Goal: Task Accomplishment & Management: Complete application form

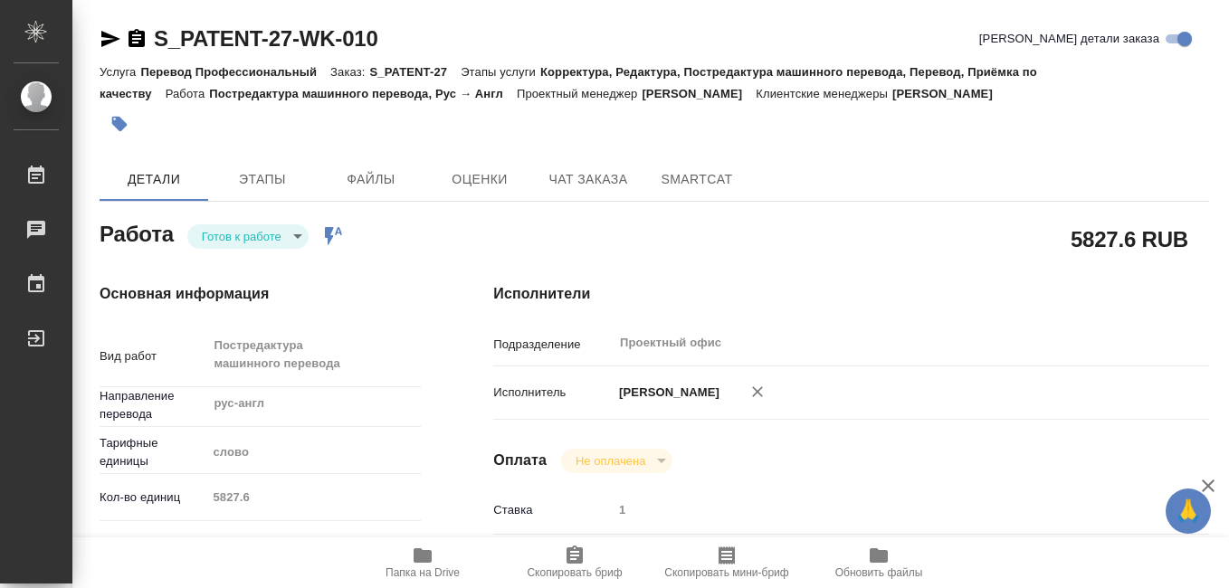
type textarea "x"
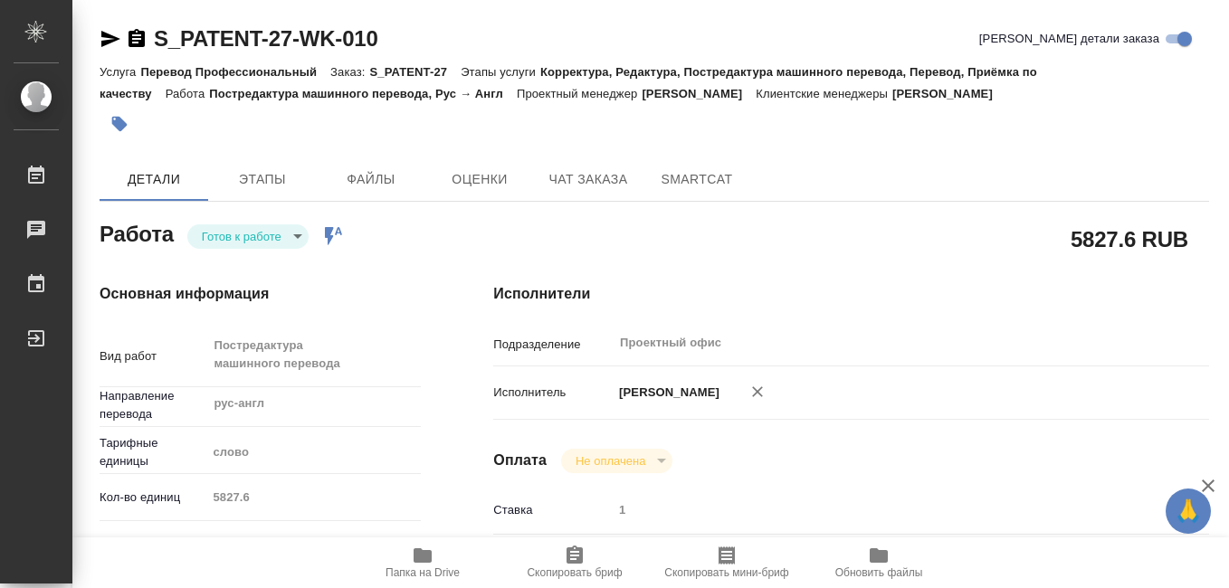
type textarea "x"
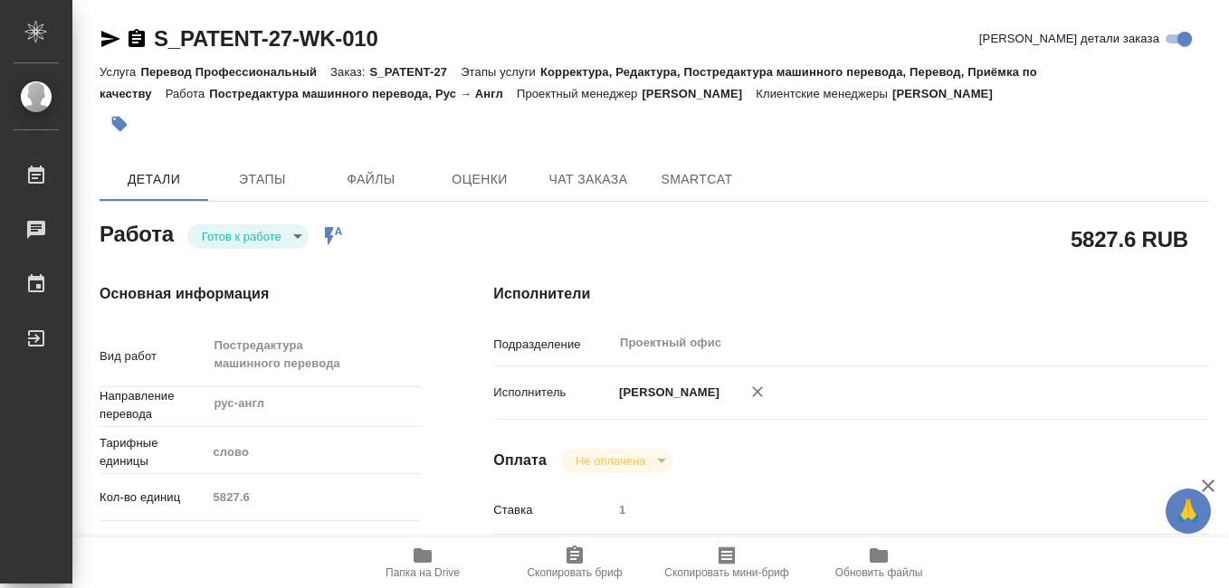
type textarea "x"
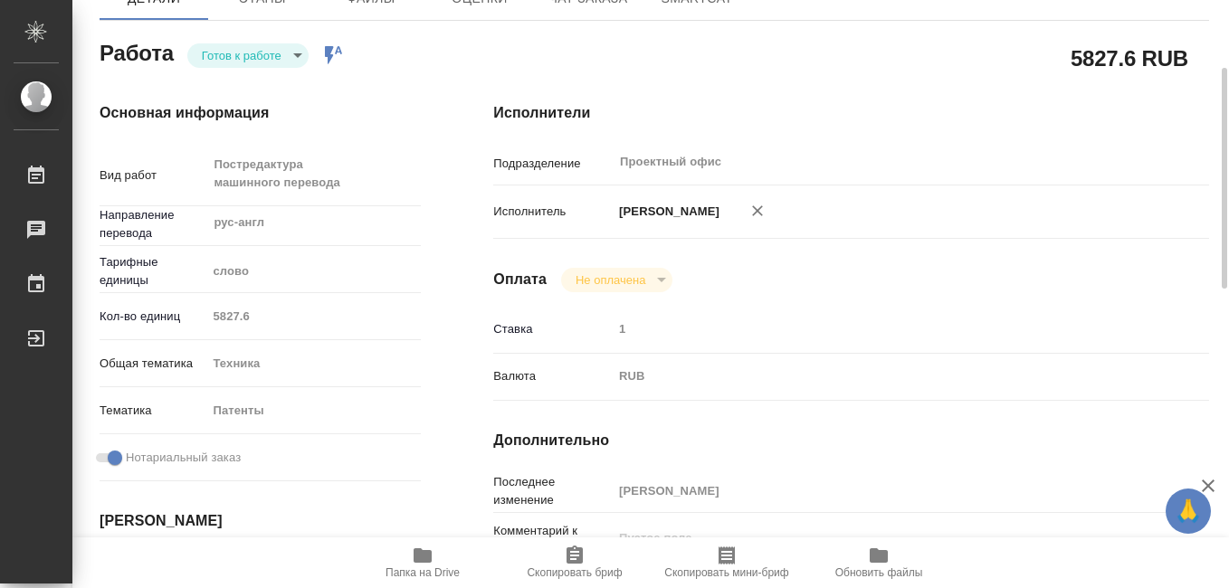
type textarea "x"
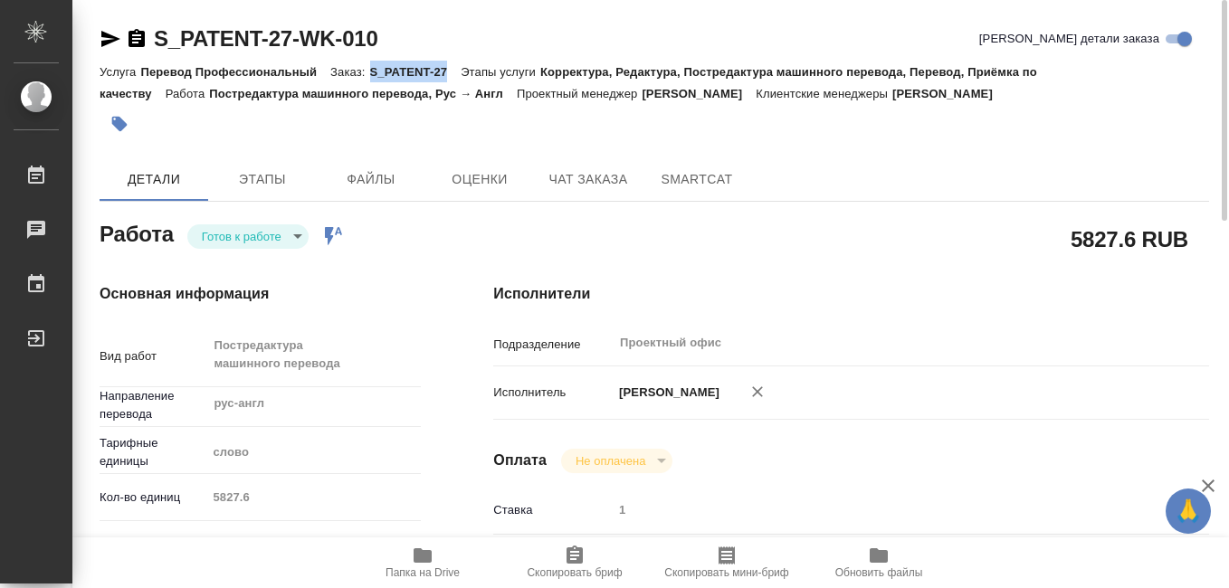
drag, startPoint x: 373, startPoint y: 72, endPoint x: 444, endPoint y: 70, distance: 71.6
click at [444, 70] on p "S_PATENT-27" at bounding box center [415, 72] width 91 height 14
drag, startPoint x: 444, startPoint y: 70, endPoint x: 426, endPoint y: 72, distance: 18.3
copy p "S_PATENT-27"
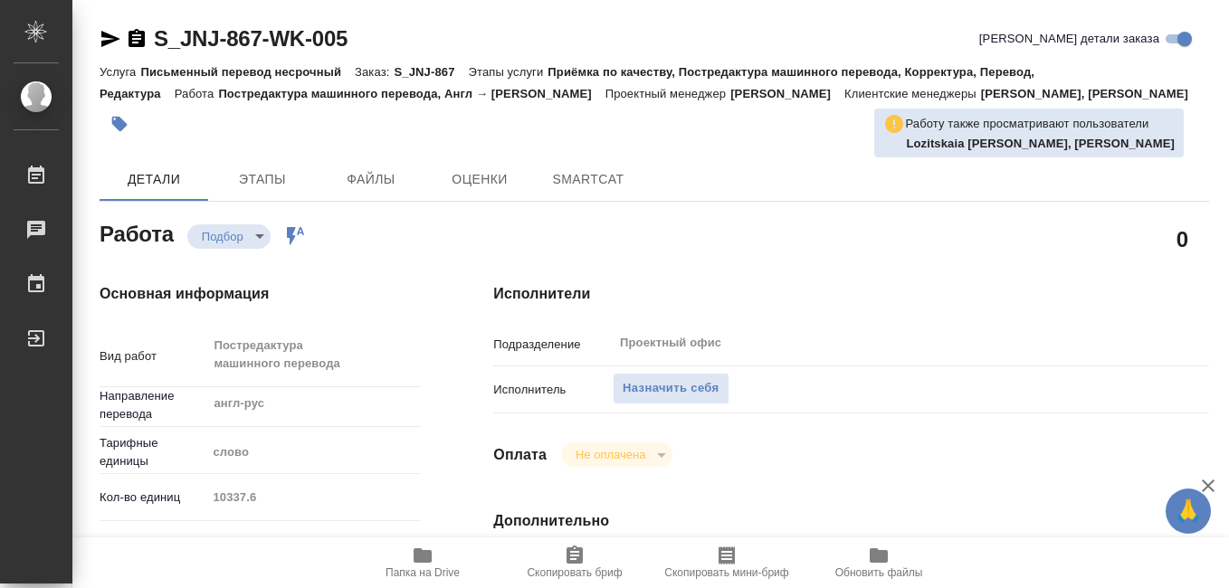
type textarea "x"
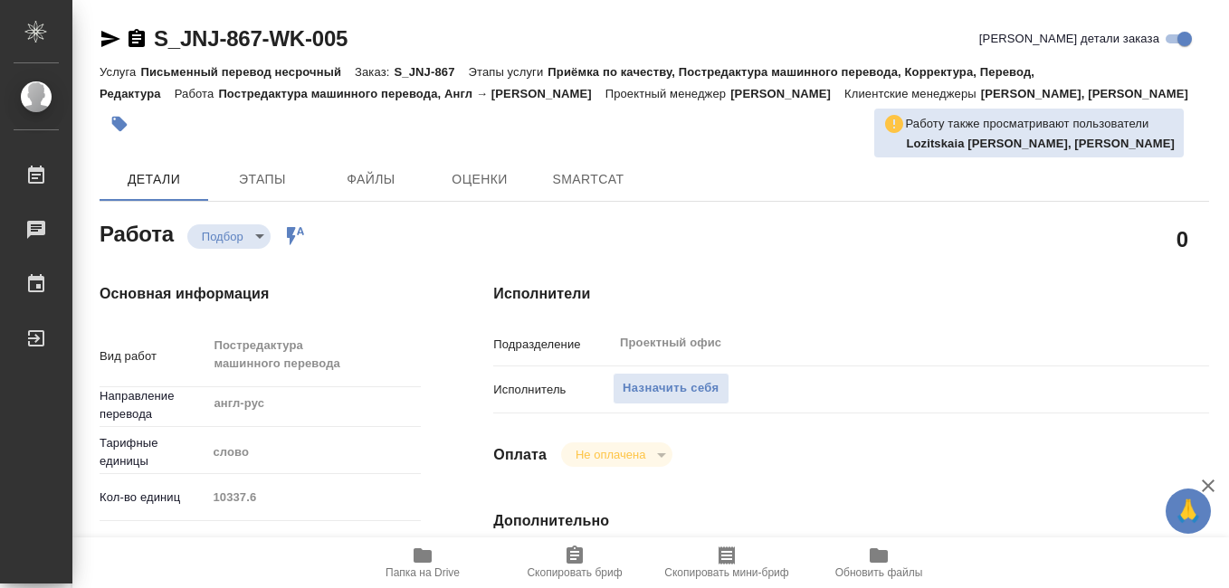
type textarea "x"
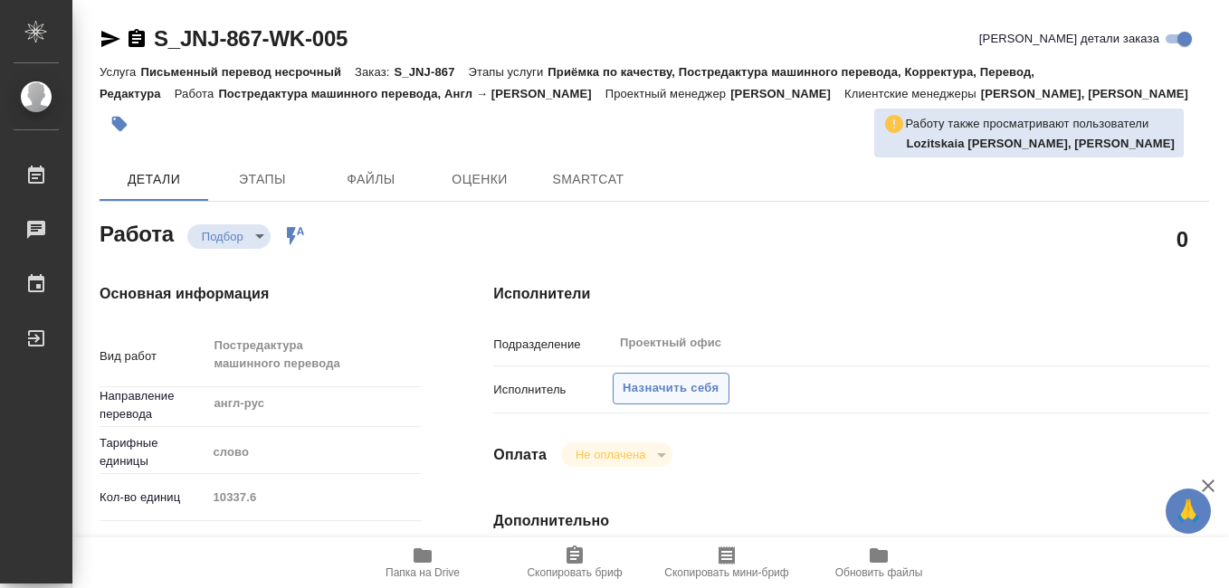
type textarea "x"
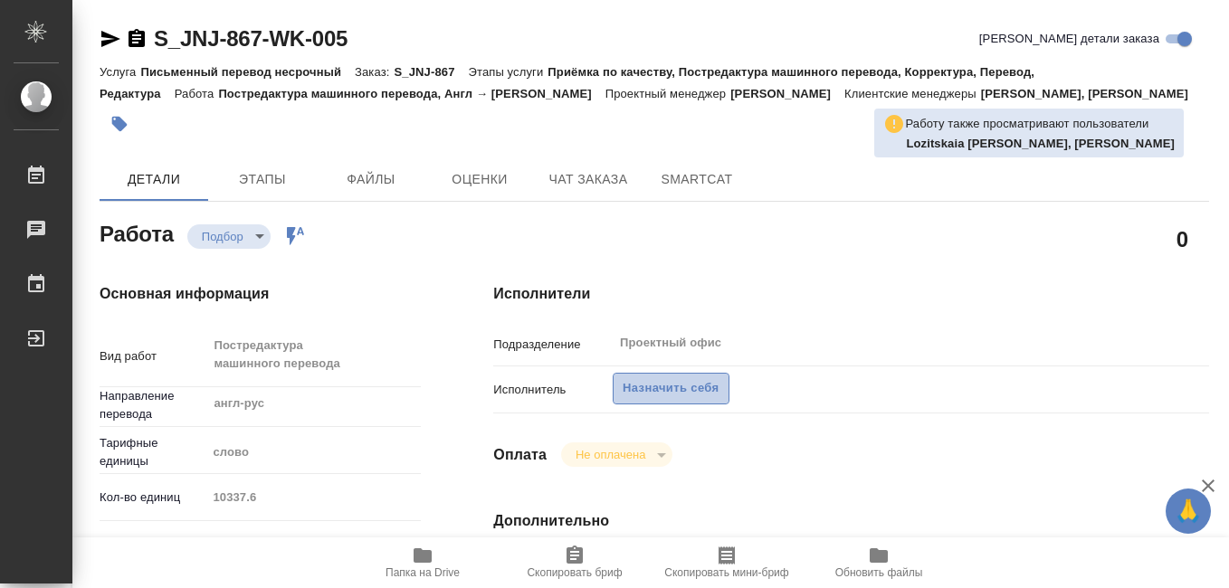
click at [640, 386] on span "Назначить себя" at bounding box center [671, 388] width 96 height 21
type textarea "x"
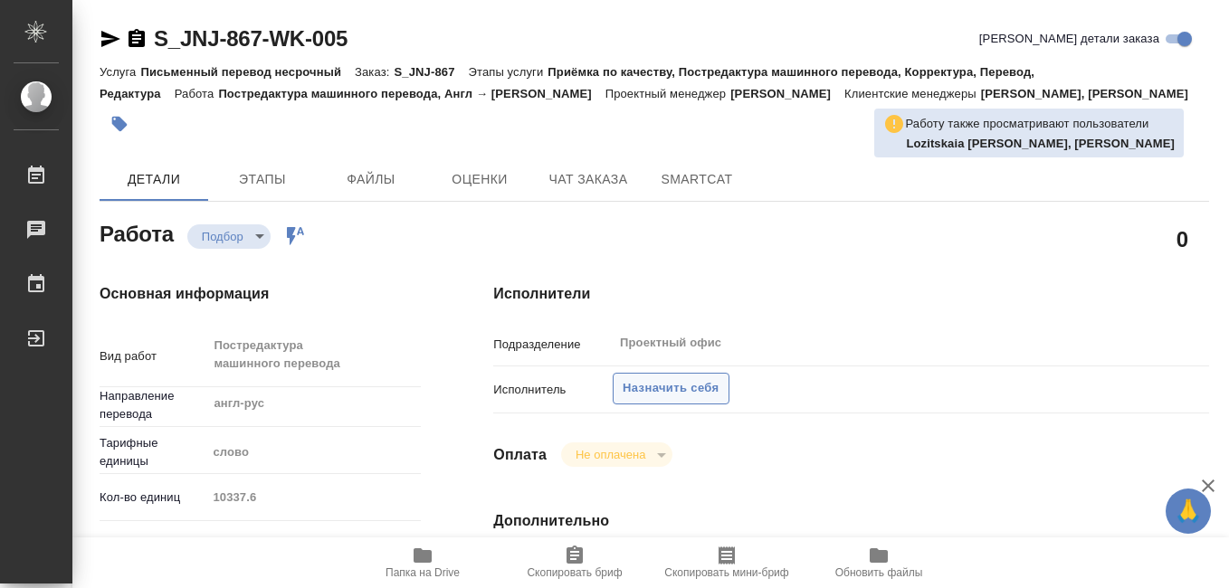
type textarea "x"
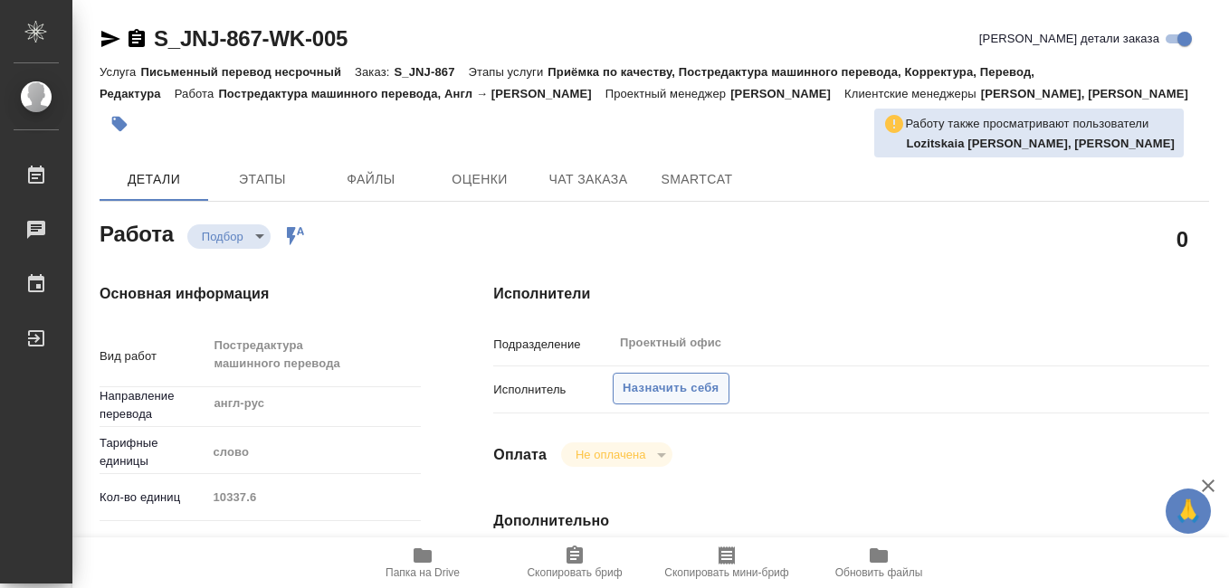
type textarea "x"
click at [640, 386] on span "Назначить себя" at bounding box center [671, 388] width 96 height 21
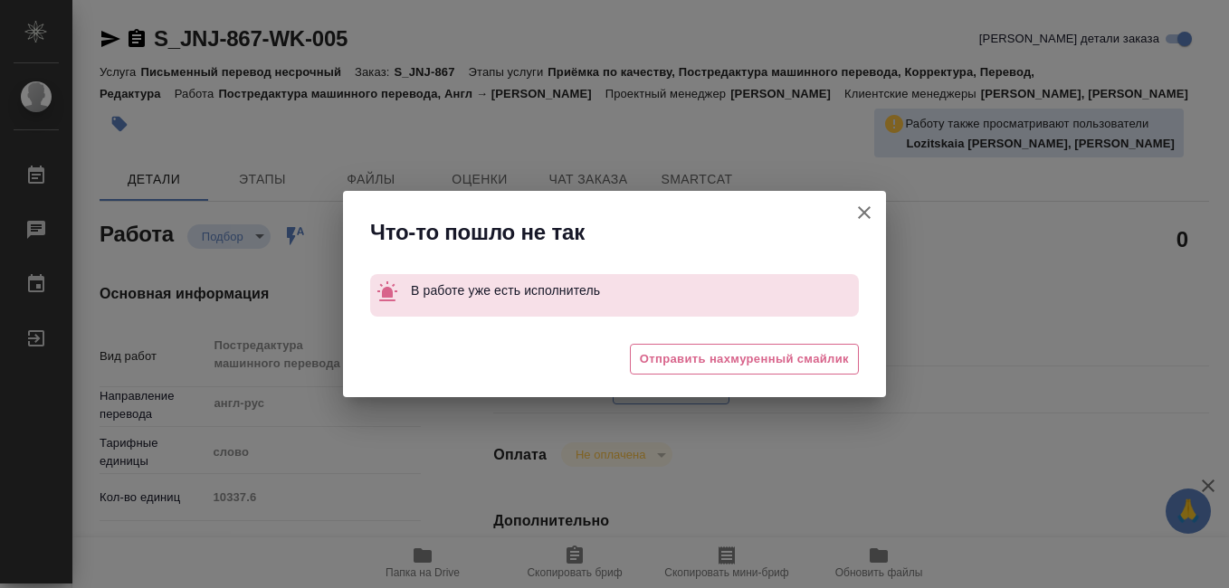
type textarea "x"
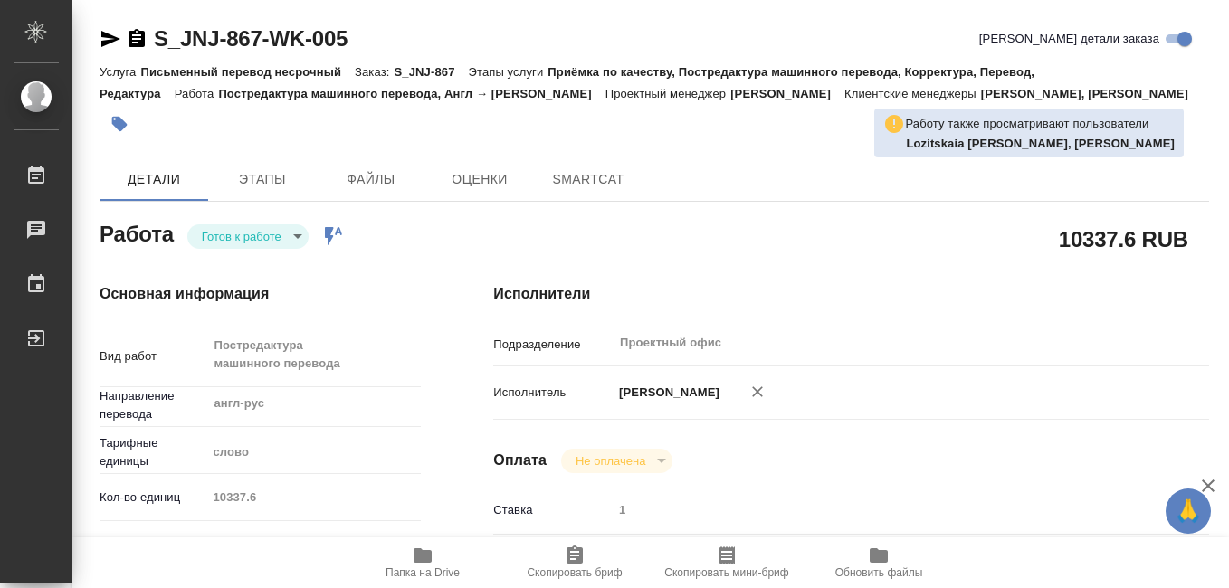
type textarea "x"
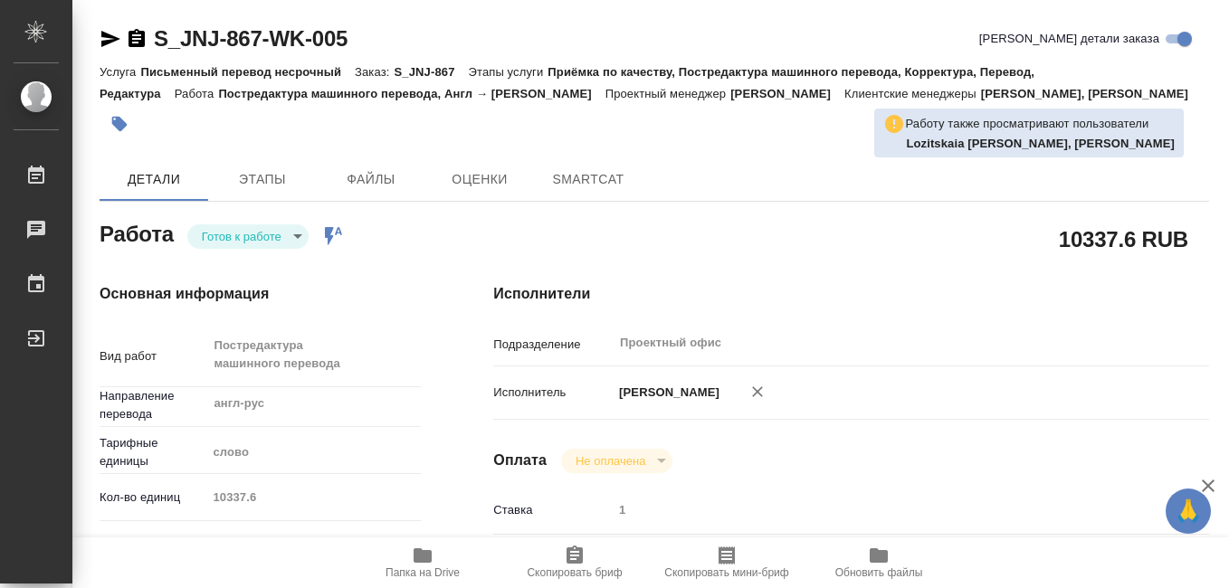
type textarea "x"
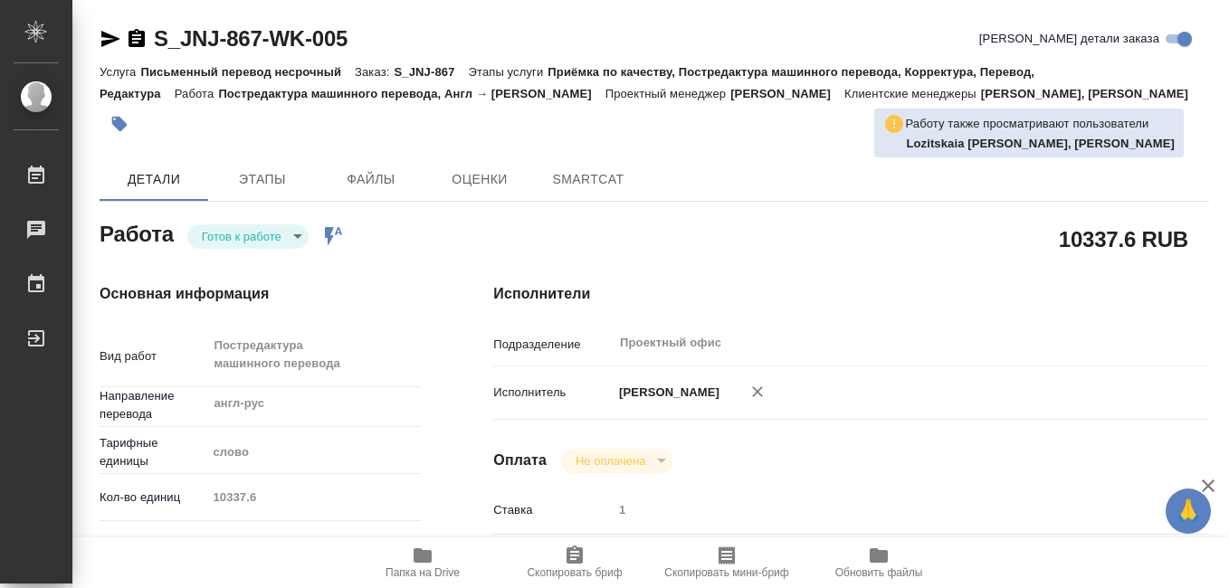
type textarea "x"
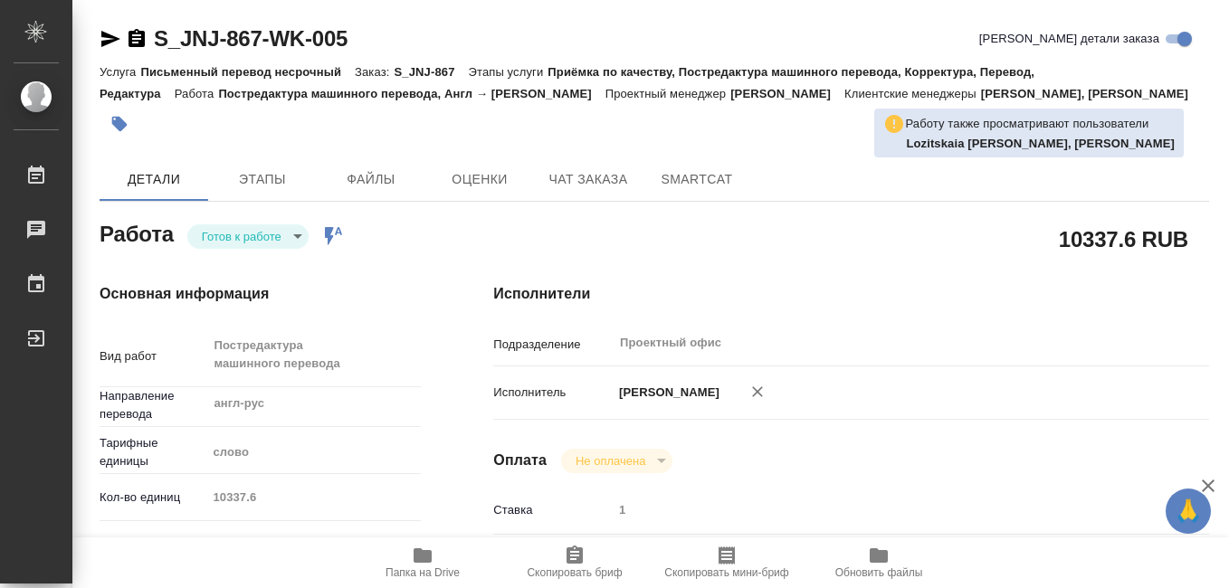
type textarea "x"
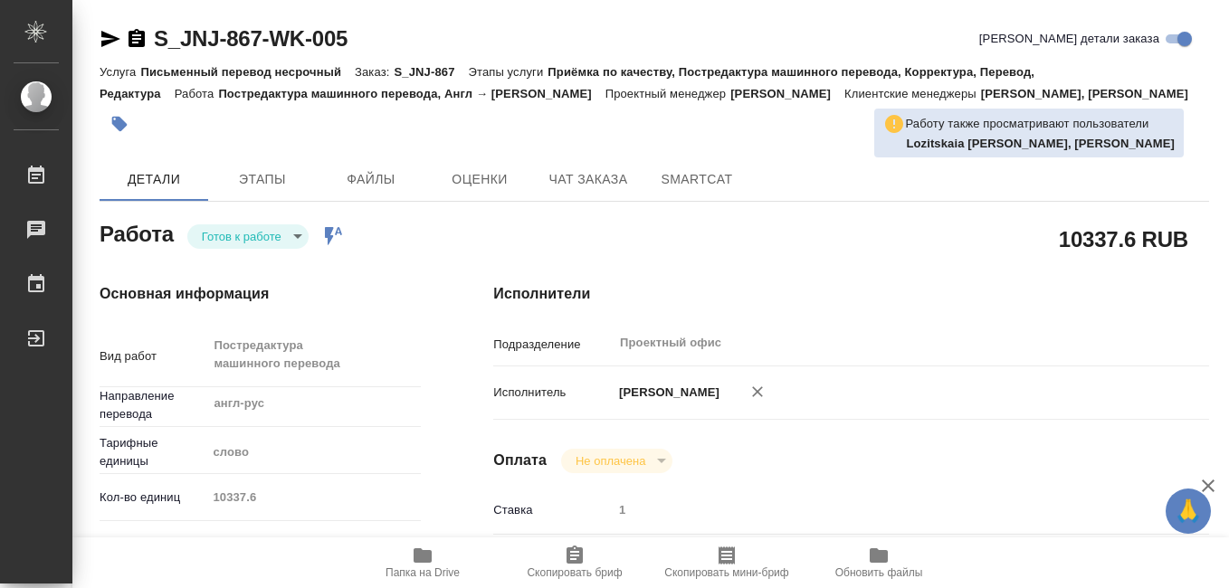
type textarea "x"
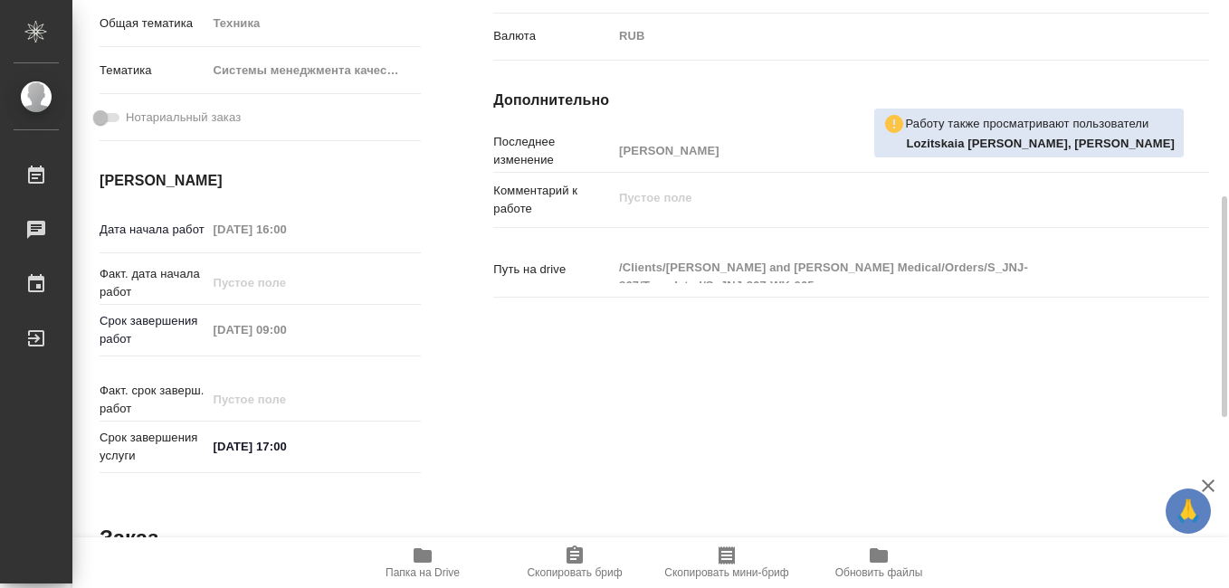
scroll to position [159, 0]
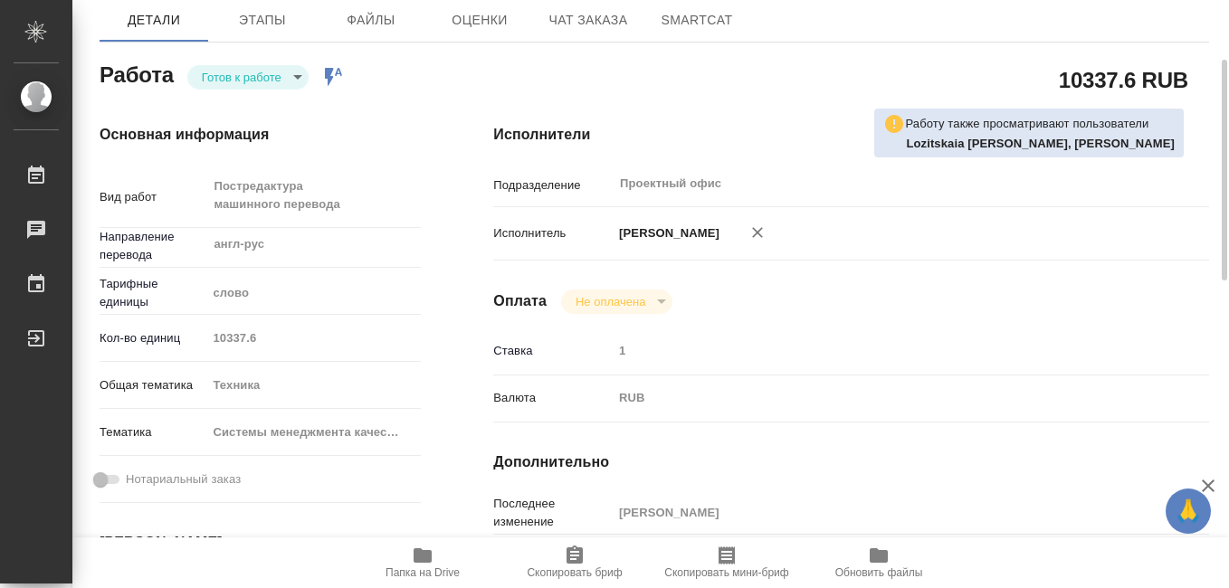
click at [415, 558] on icon "button" at bounding box center [423, 555] width 18 height 14
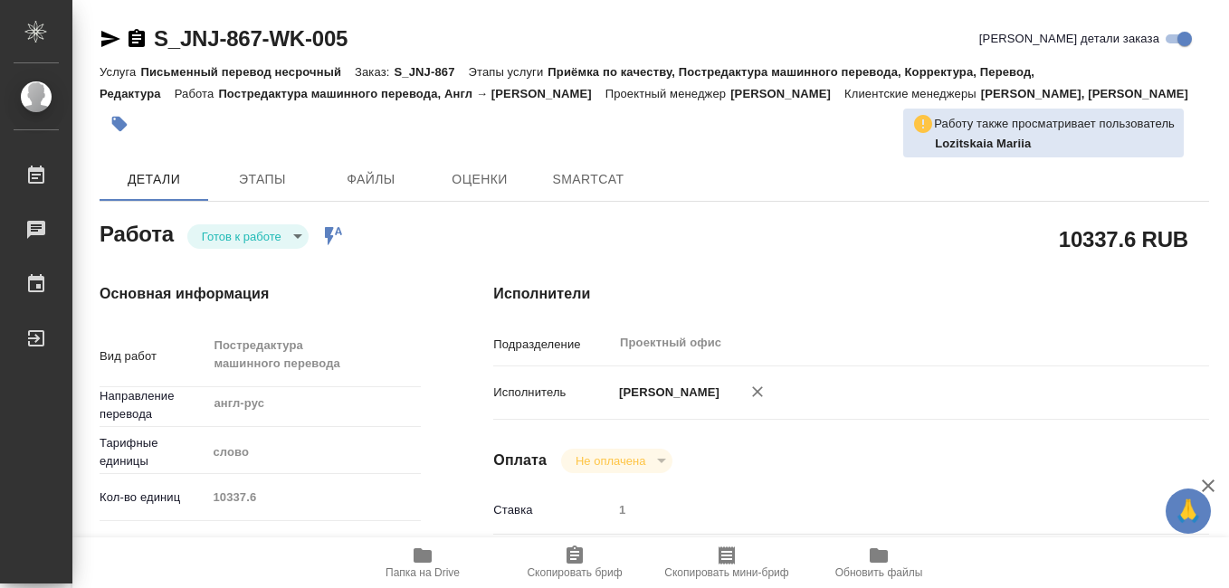
type textarea "x"
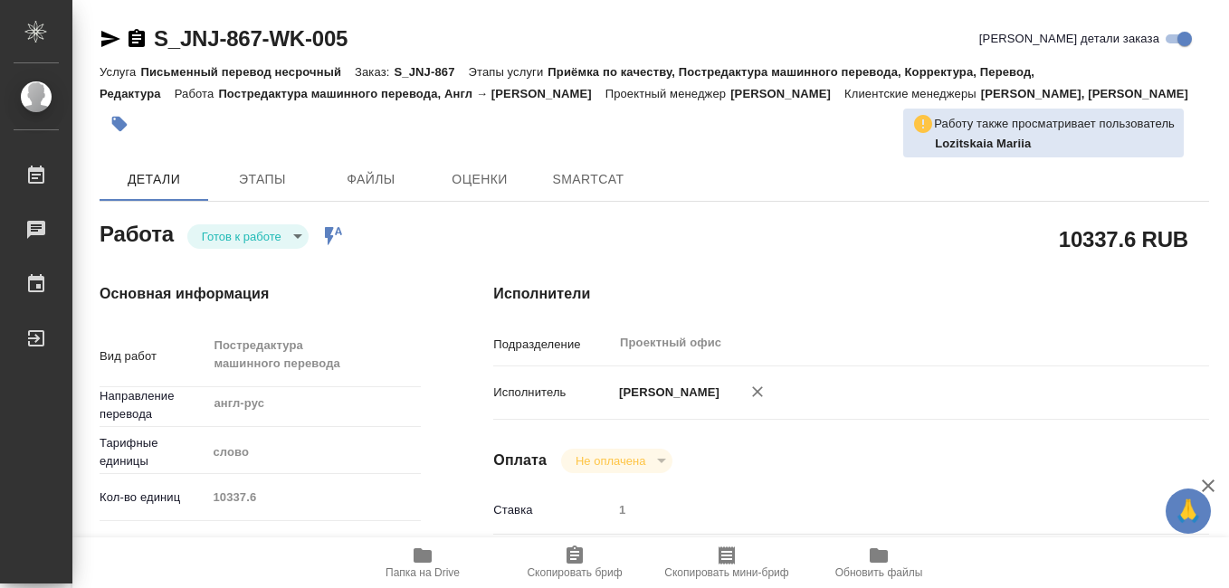
type textarea "x"
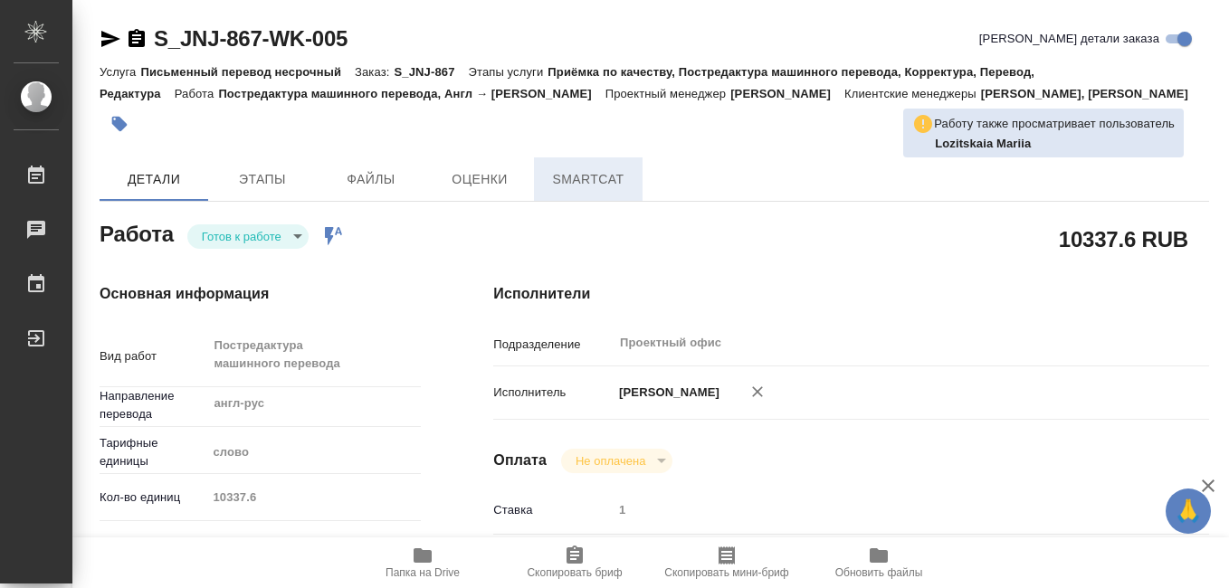
type textarea "x"
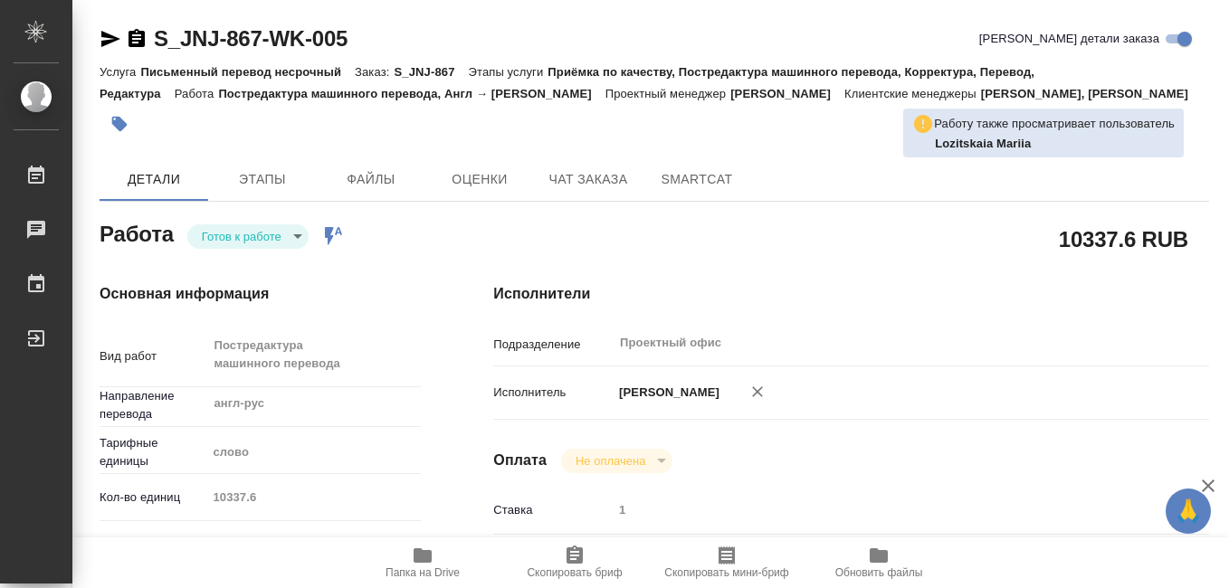
type textarea "x"
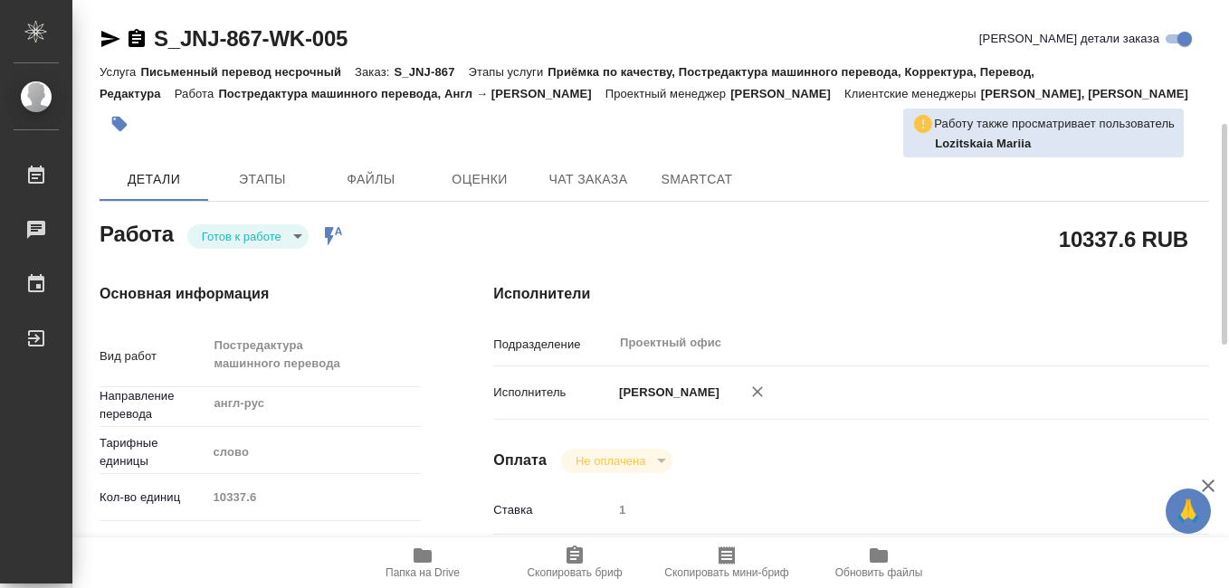
scroll to position [181, 0]
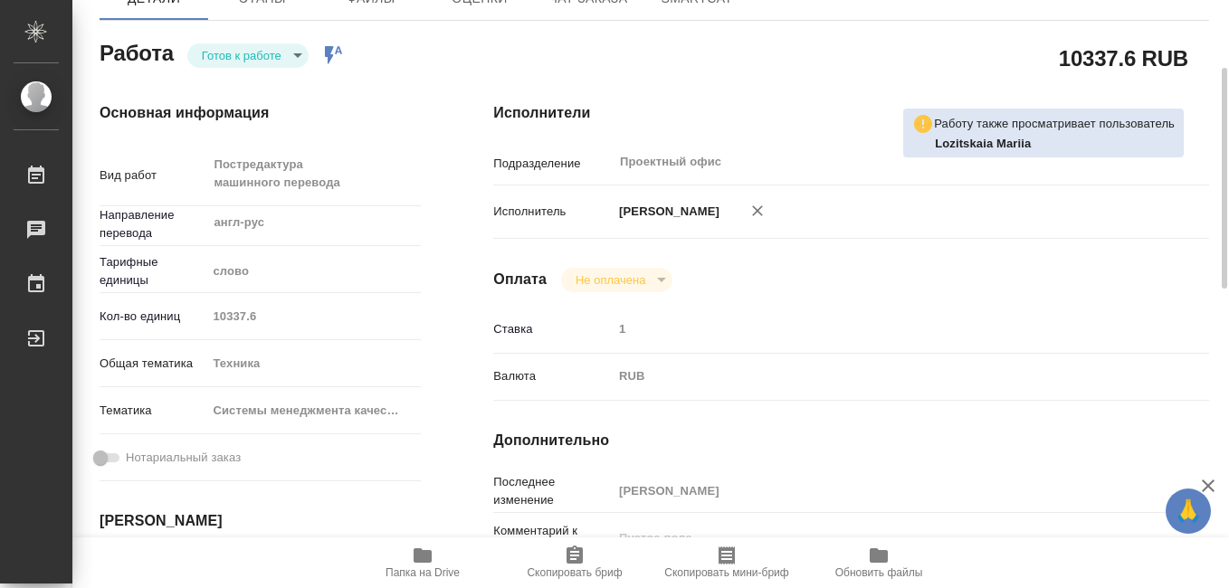
type textarea "x"
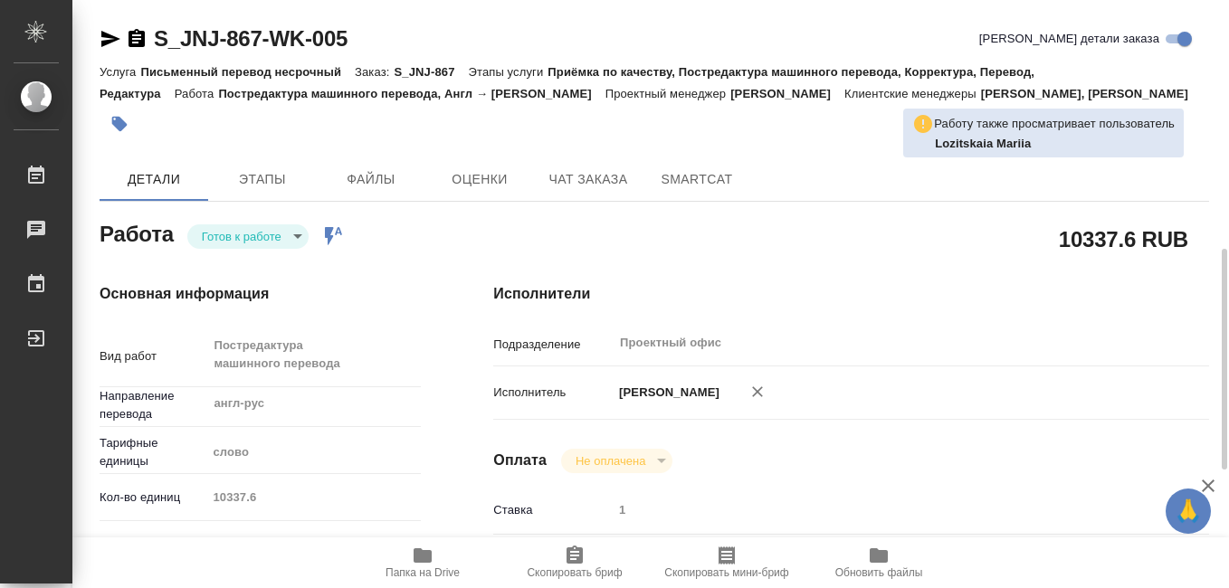
scroll to position [272, 0]
